Goal: Use online tool/utility: Utilize a website feature to perform a specific function

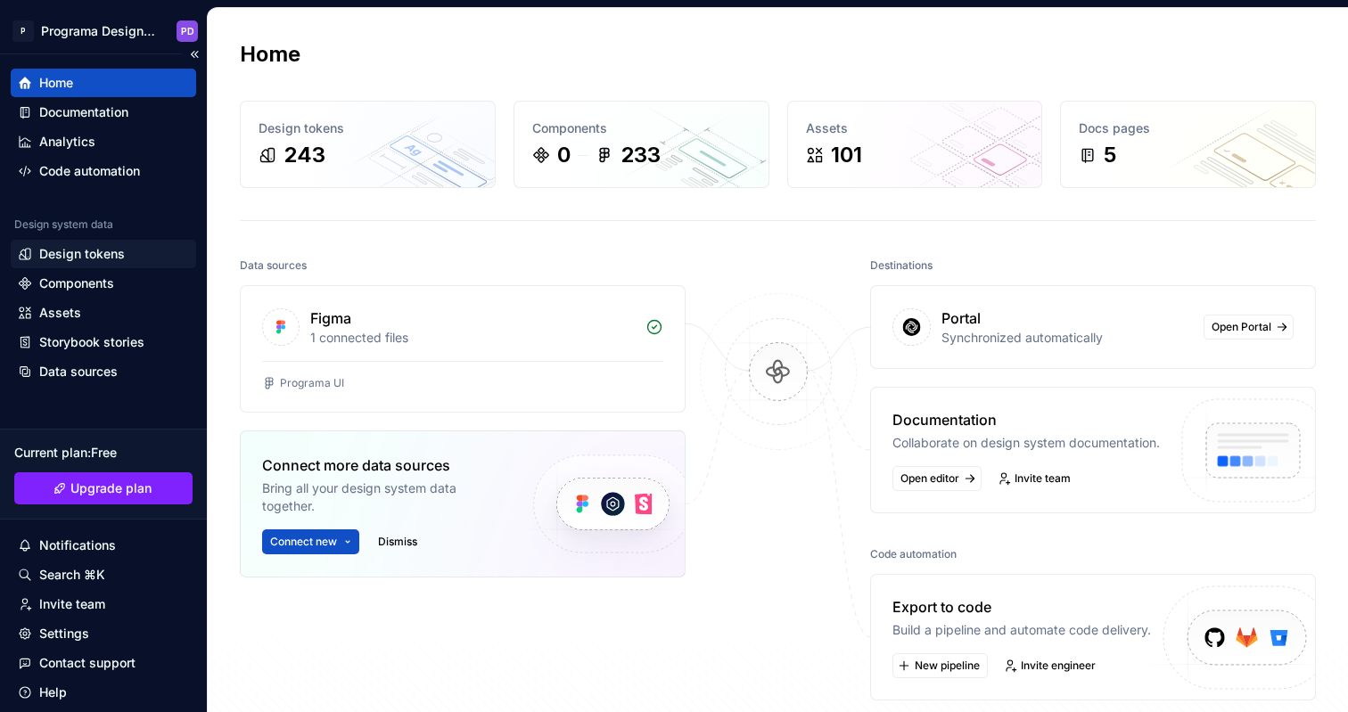
click at [139, 250] on div "Design tokens" at bounding box center [103, 254] width 171 height 18
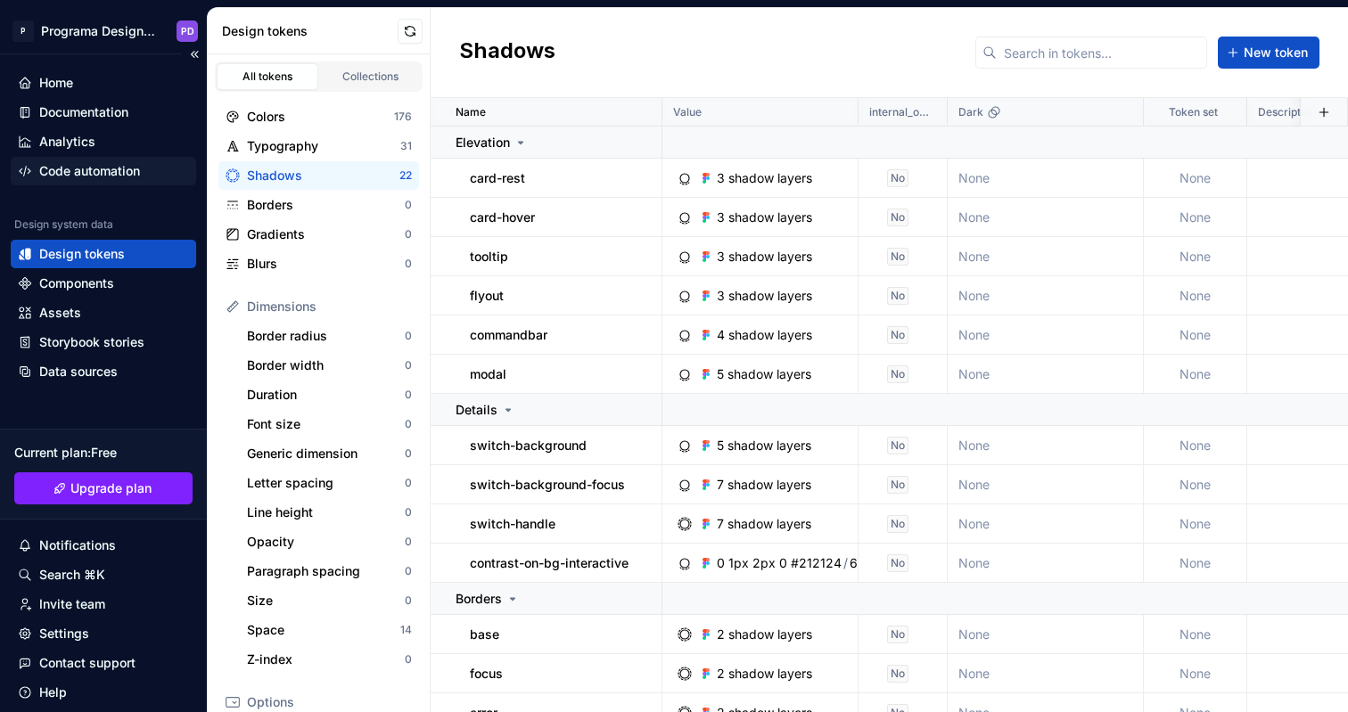
click at [130, 168] on div "Code automation" at bounding box center [89, 171] width 101 height 18
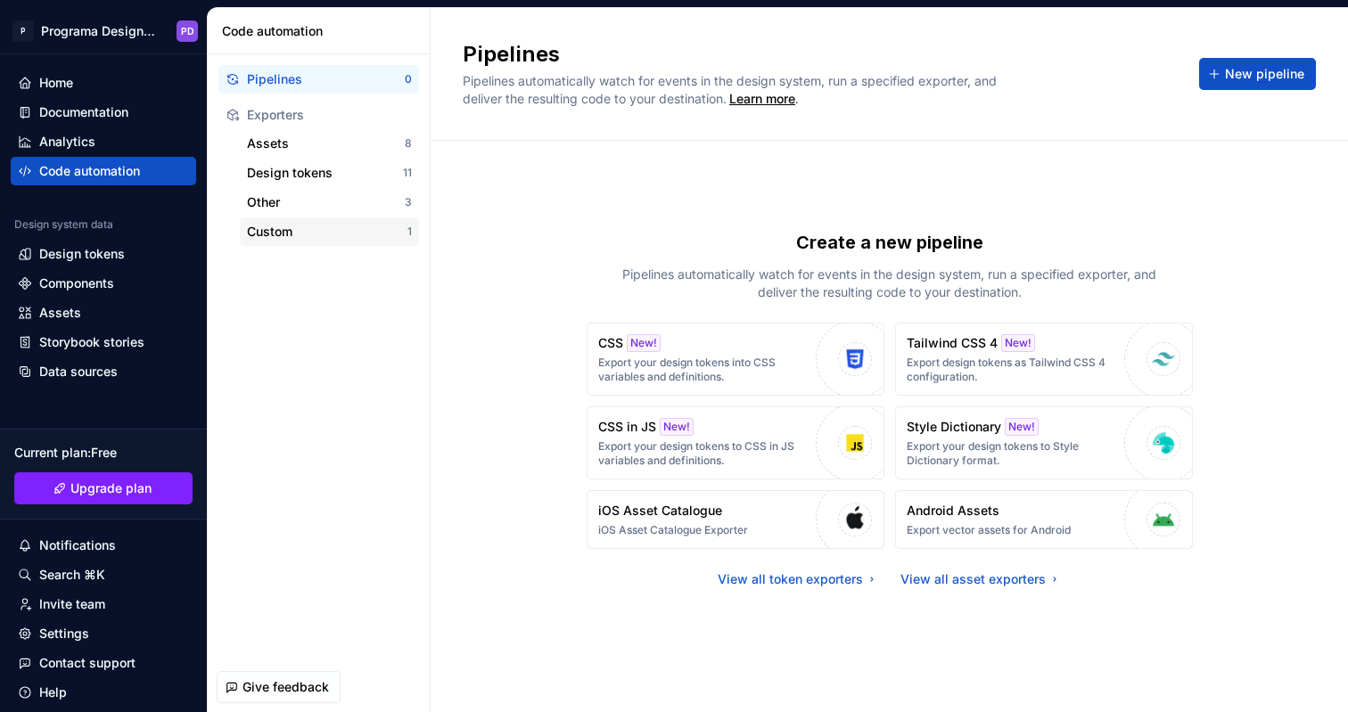
click at [318, 219] on div "Custom 1" at bounding box center [329, 232] width 179 height 29
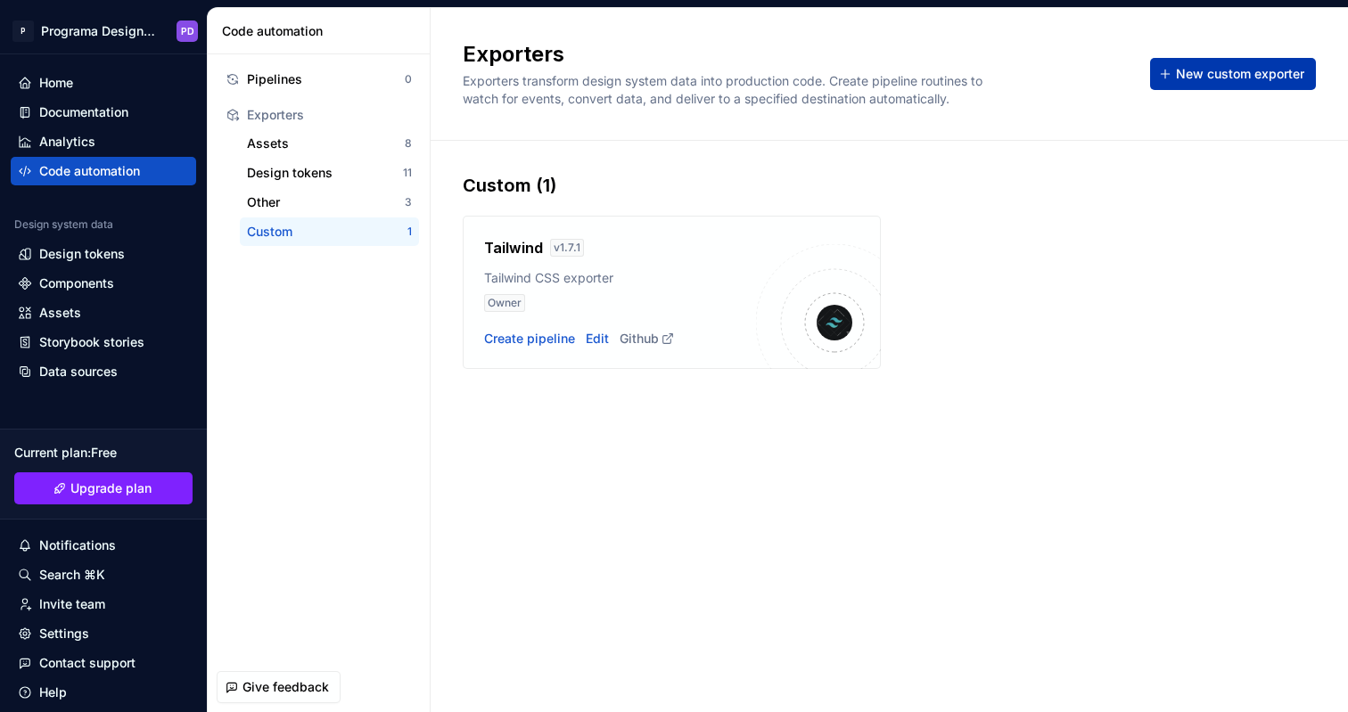
click at [1279, 71] on span "New custom exporter" at bounding box center [1240, 74] width 128 height 18
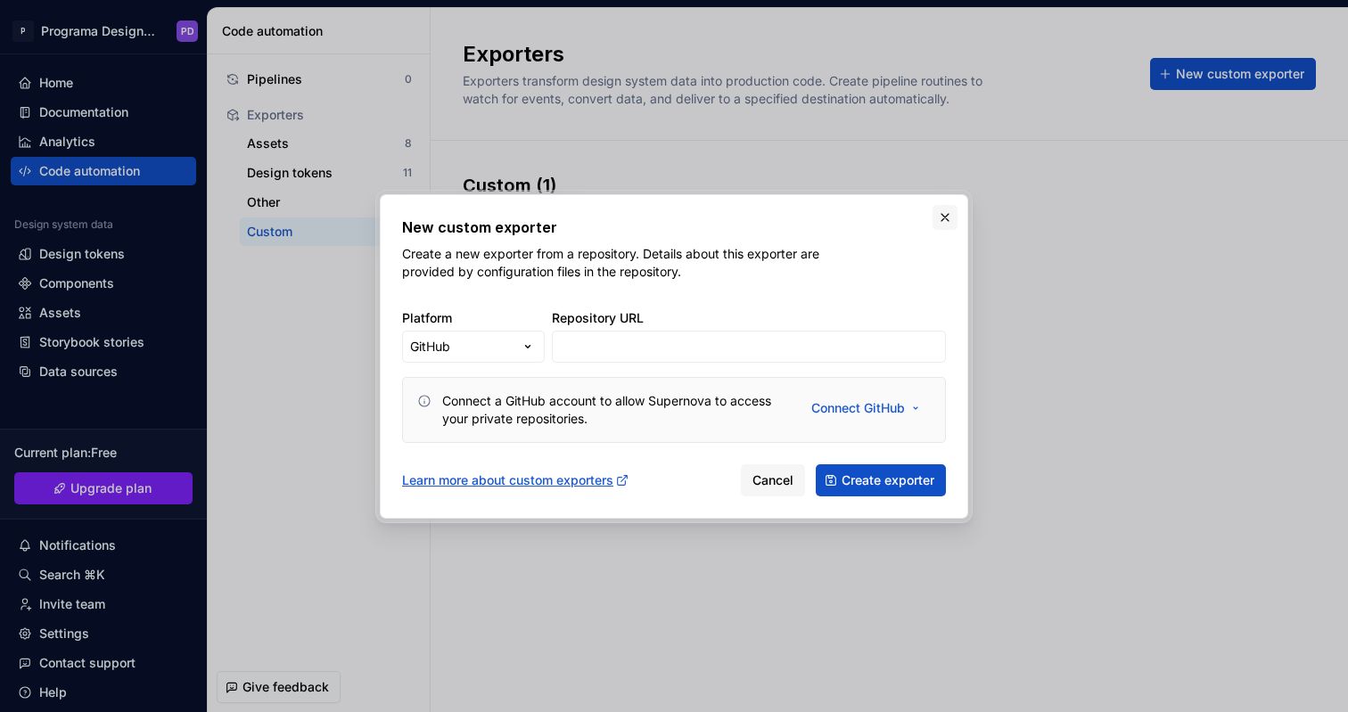
click at [945, 225] on button "button" at bounding box center [945, 217] width 25 height 25
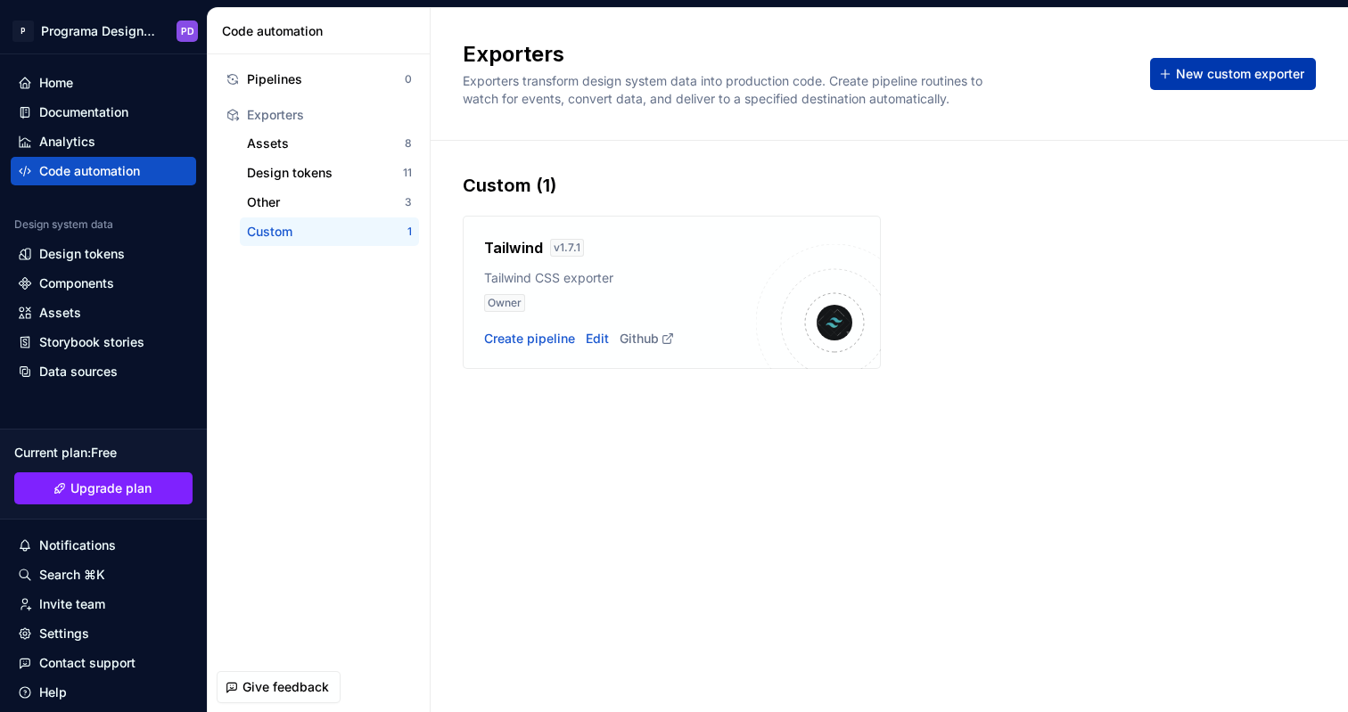
click at [1209, 75] on span "New custom exporter" at bounding box center [1240, 74] width 128 height 18
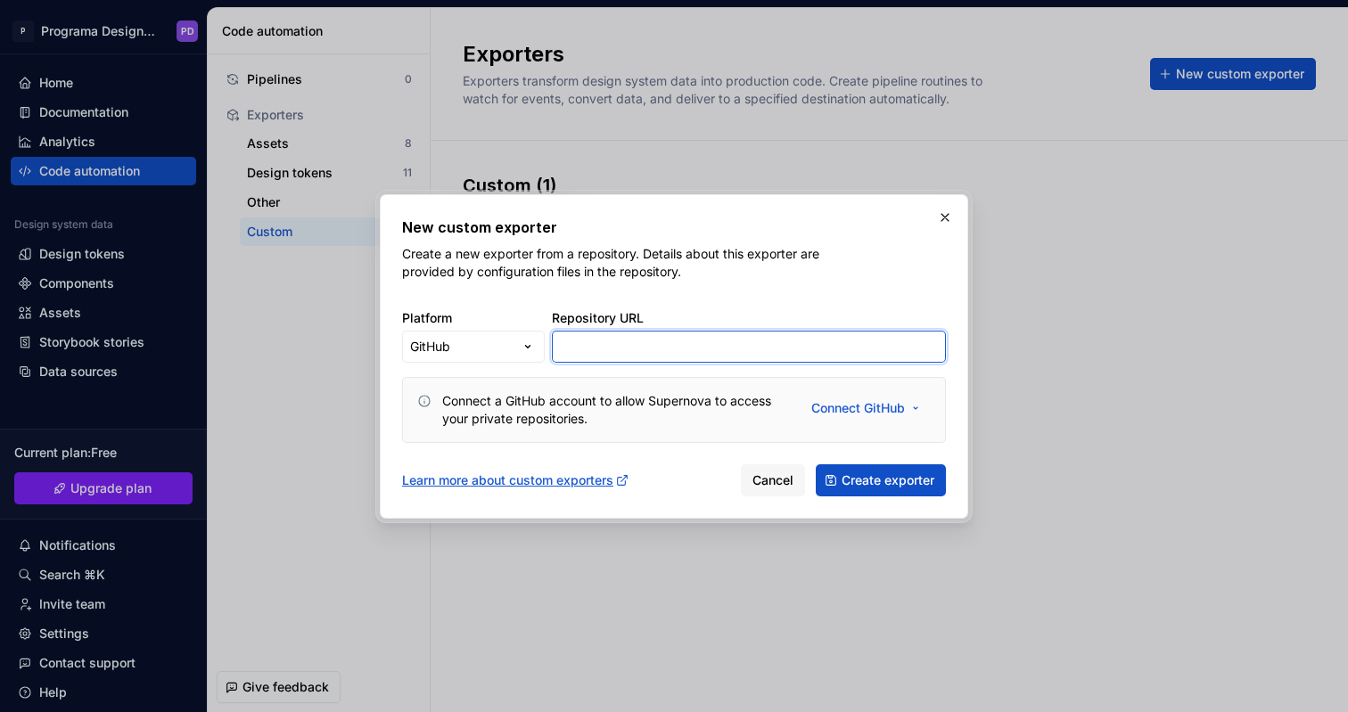
click at [662, 337] on input "Repository URL" at bounding box center [749, 347] width 394 height 32
paste input "[URL][DOMAIN_NAME]"
type input "[URL][DOMAIN_NAME]"
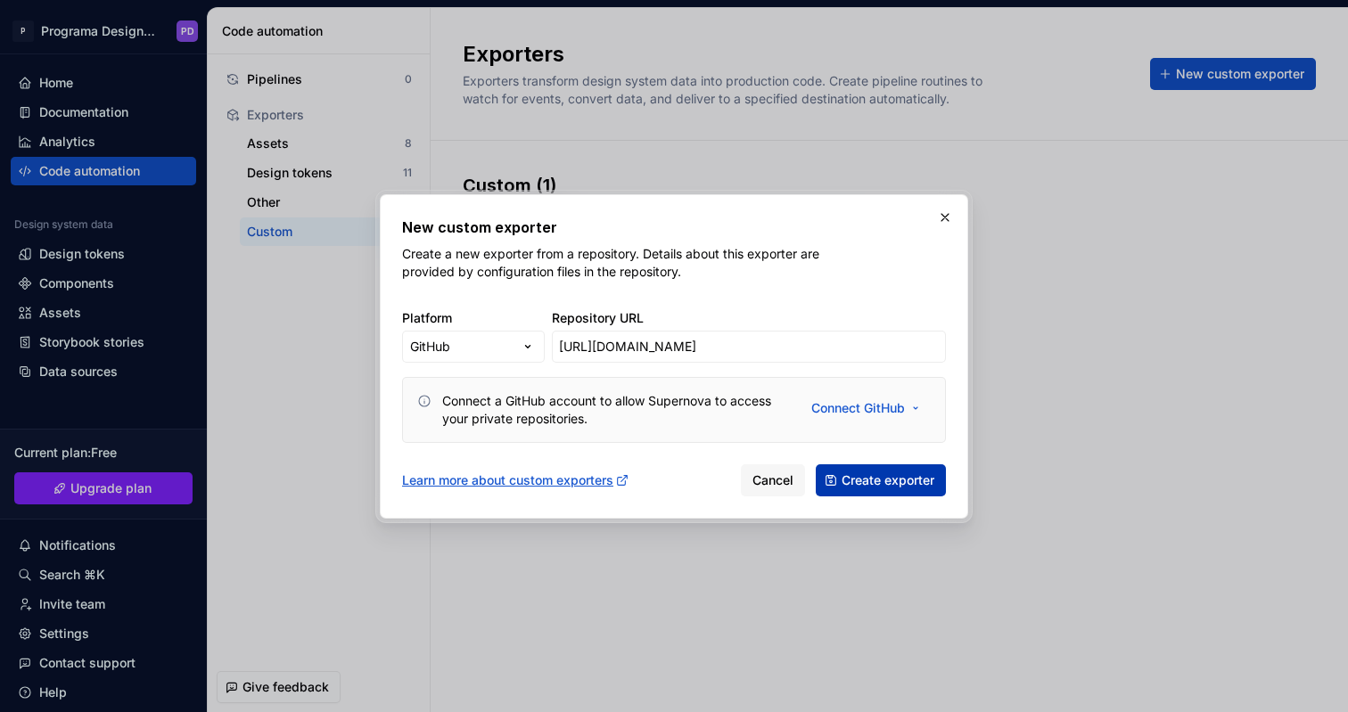
click at [918, 481] on span "Create exporter" at bounding box center [888, 481] width 93 height 18
